Goal: Navigation & Orientation: Find specific page/section

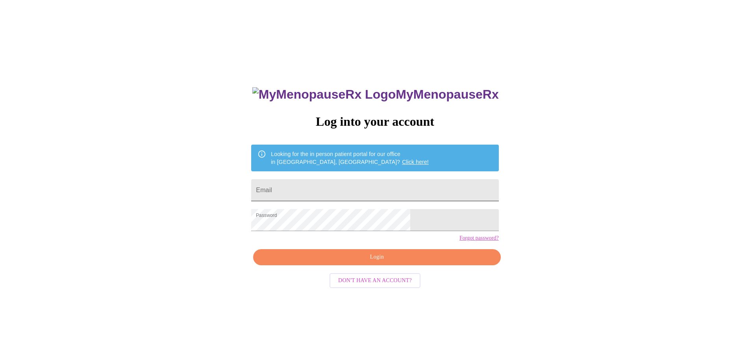
click at [325, 191] on input "Email" at bounding box center [374, 190] width 247 height 22
type input "[EMAIL_ADDRESS][DOMAIN_NAME]"
click at [379, 262] on span "Login" at bounding box center [376, 258] width 229 height 10
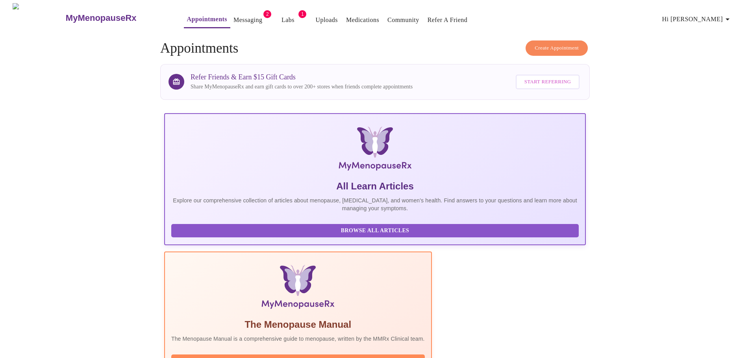
click at [233, 20] on link "Messaging" at bounding box center [247, 20] width 29 height 11
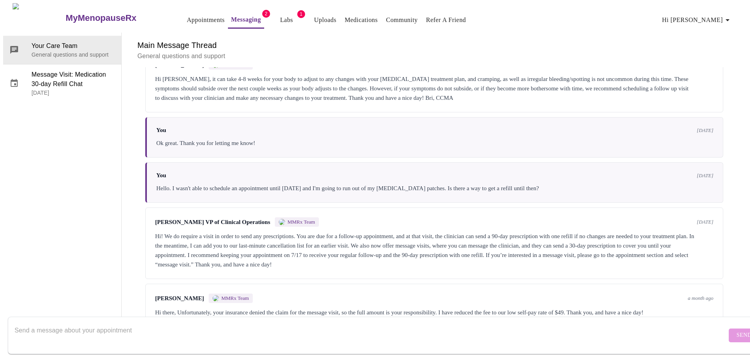
scroll to position [436, 0]
click at [356, 232] on div "Hi! We do require a visit in order to send any prescriptions. You are due for a…" at bounding box center [434, 251] width 558 height 38
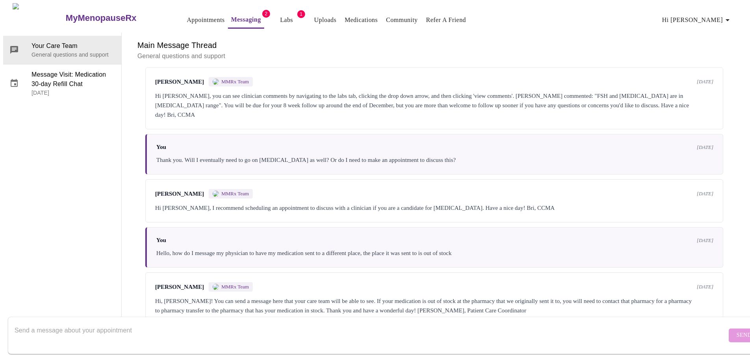
scroll to position [0, 0]
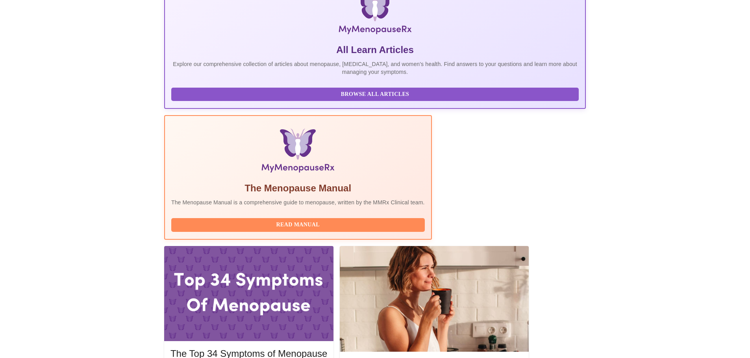
scroll to position [131, 0]
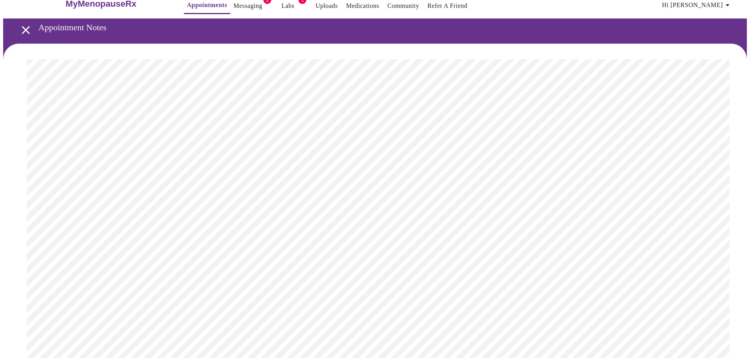
scroll to position [7, 0]
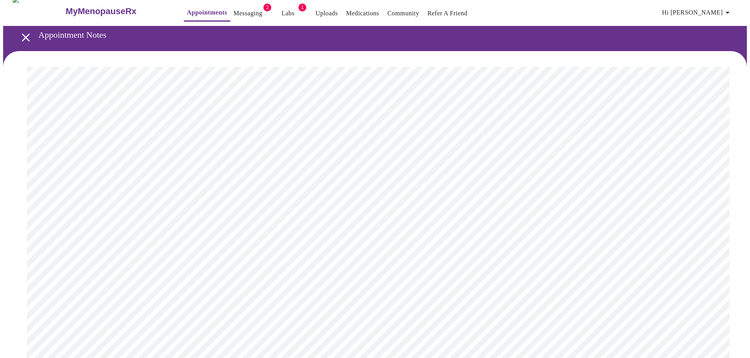
click at [281, 9] on link "Labs" at bounding box center [287, 13] width 13 height 11
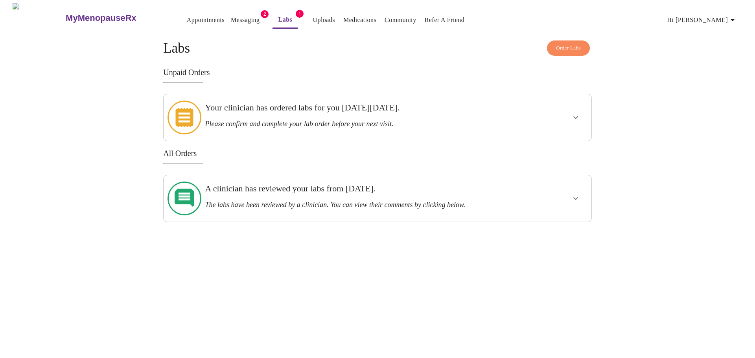
click at [233, 12] on button "Messaging" at bounding box center [245, 20] width 35 height 16
click at [187, 19] on link "Appointments" at bounding box center [206, 20] width 38 height 11
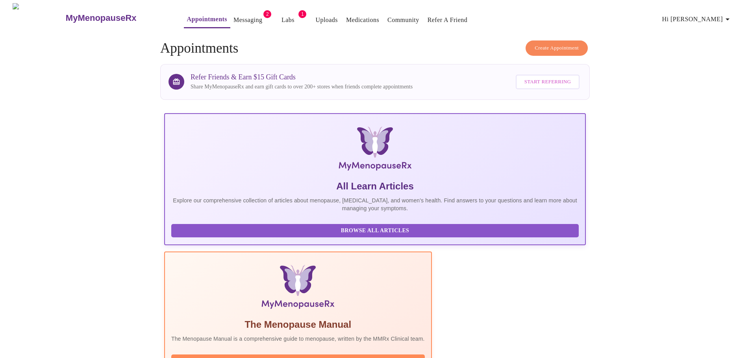
click at [244, 236] on span "Browse All Articles" at bounding box center [374, 231] width 391 height 10
